Goal: Find specific page/section: Find specific page/section

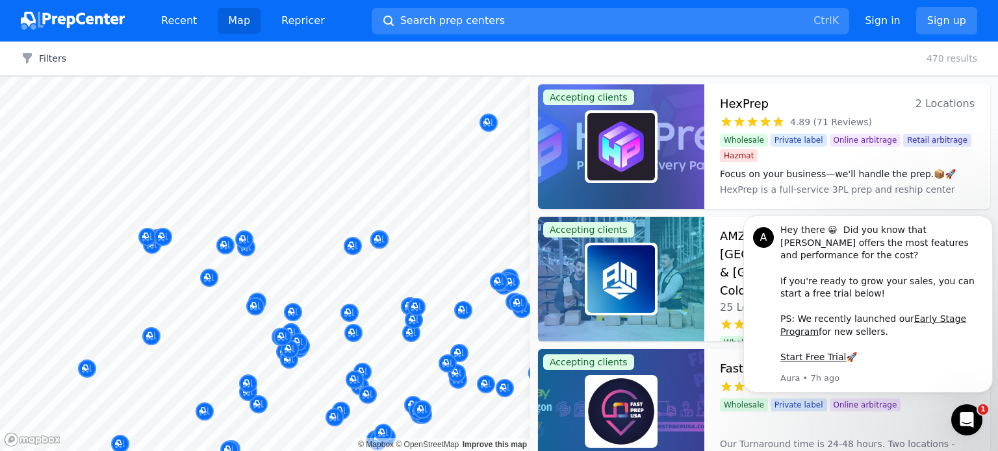
click at [464, 320] on button "Map marker" at bounding box center [463, 310] width 18 height 19
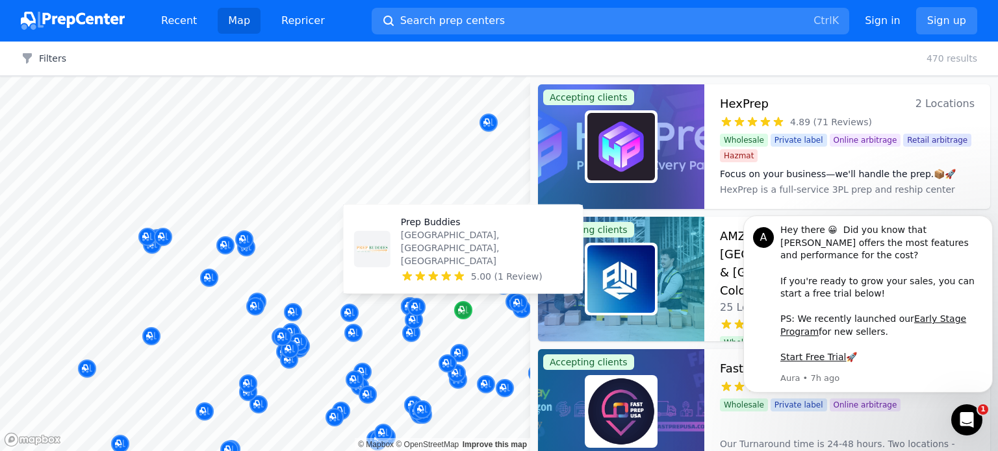
click at [461, 307] on icon "Map marker" at bounding box center [461, 310] width 6 height 6
click at [461, 311] on icon "Map marker" at bounding box center [461, 310] width 6 height 6
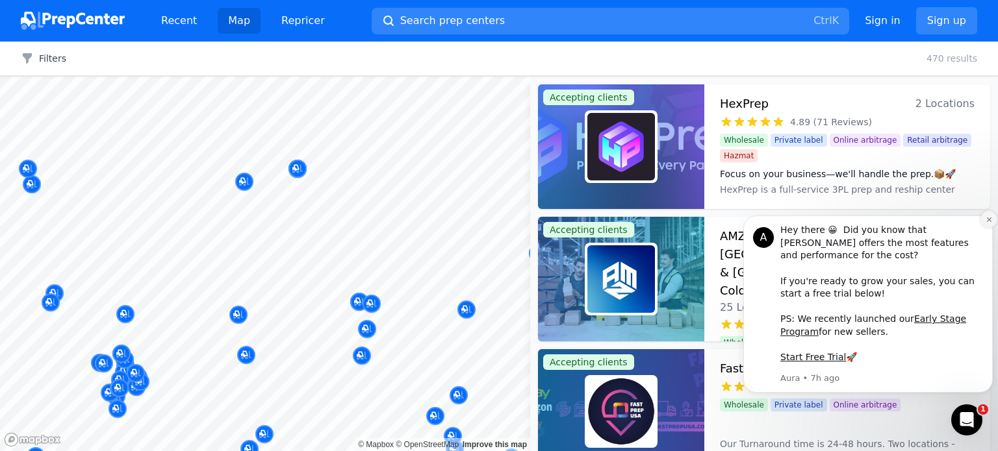
click at [983, 228] on button "Dismiss notification" at bounding box center [988, 219] width 17 height 17
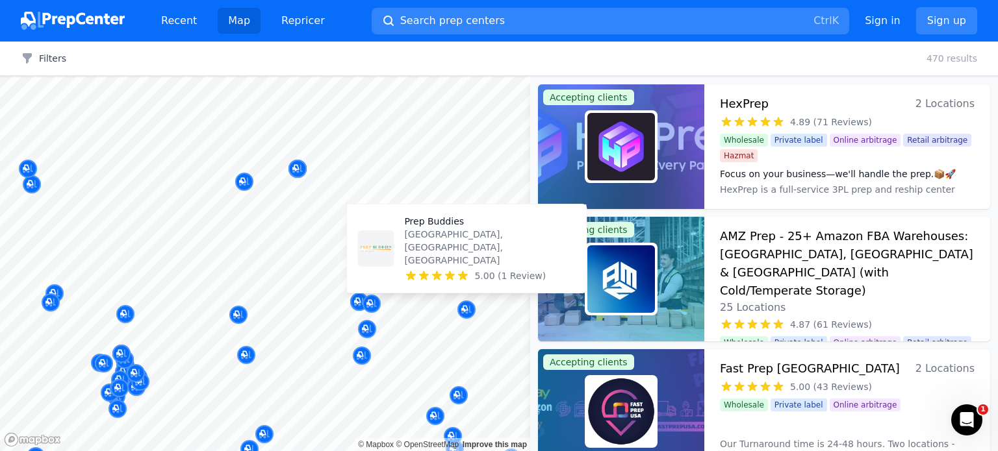
click at [438, 261] on p "[GEOGRAPHIC_DATA], [GEOGRAPHIC_DATA], [GEOGRAPHIC_DATA]" at bounding box center [489, 247] width 171 height 39
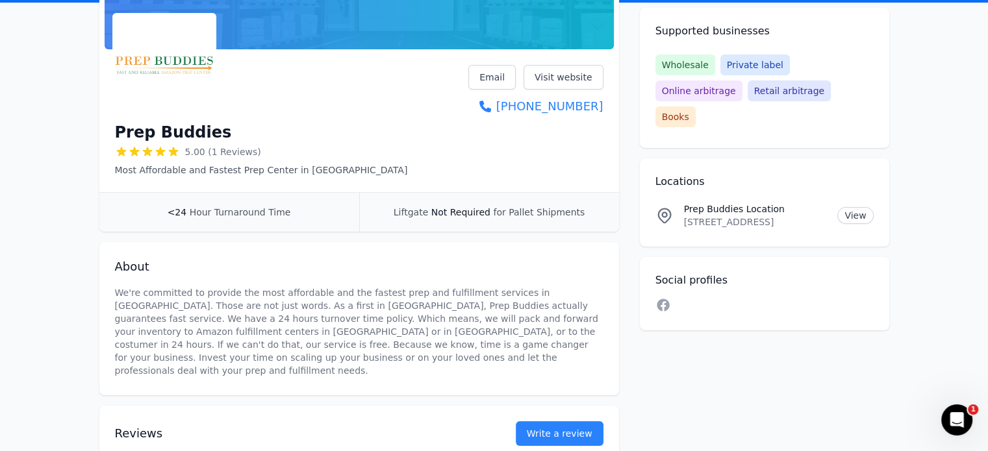
scroll to position [164, 0]
click at [666, 299] on icon at bounding box center [663, 305] width 12 height 12
